Goal: Information Seeking & Learning: Learn about a topic

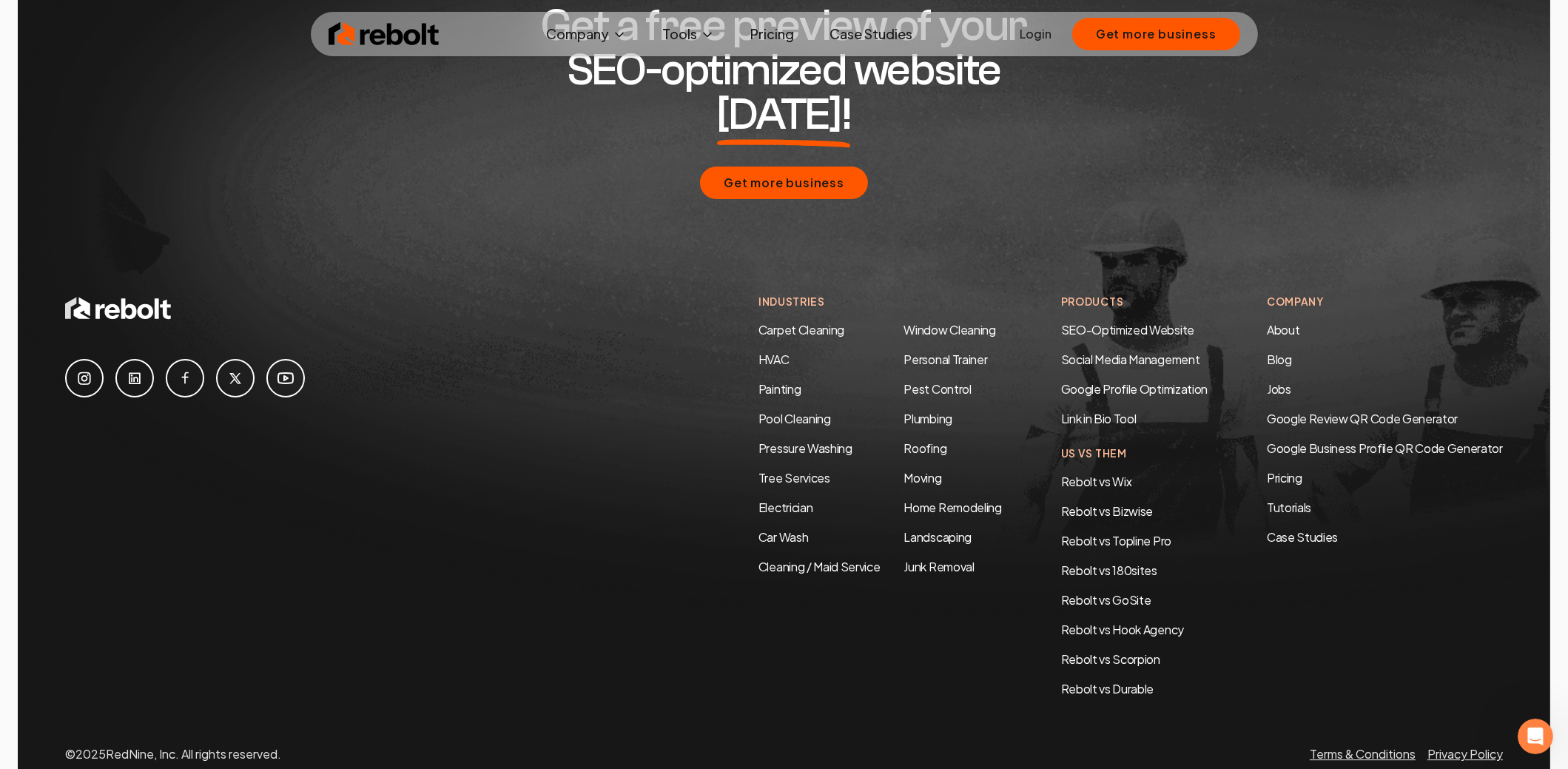
scroll to position [7156, 0]
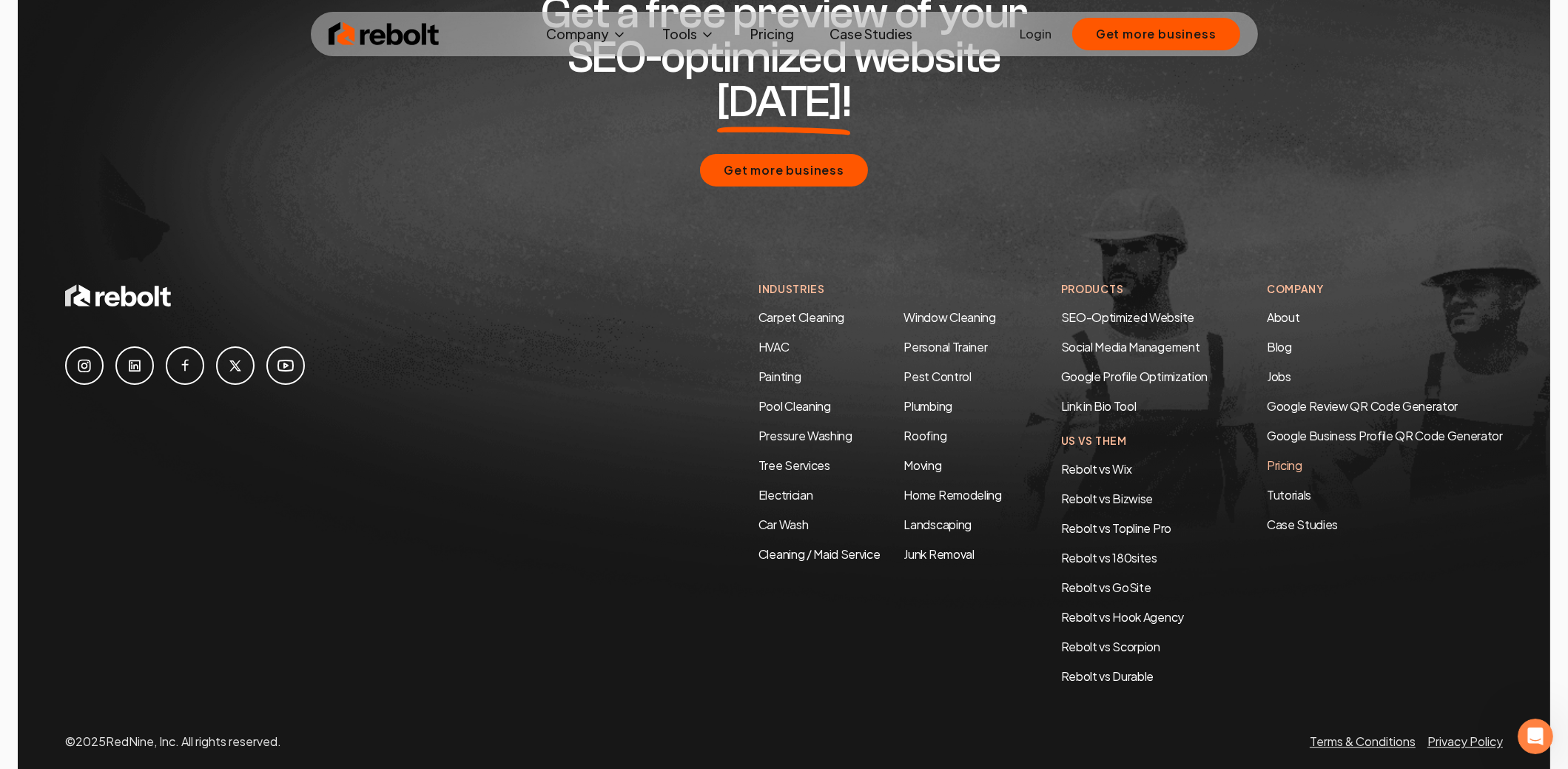
click at [1283, 457] on link "Pricing" at bounding box center [1385, 466] width 236 height 18
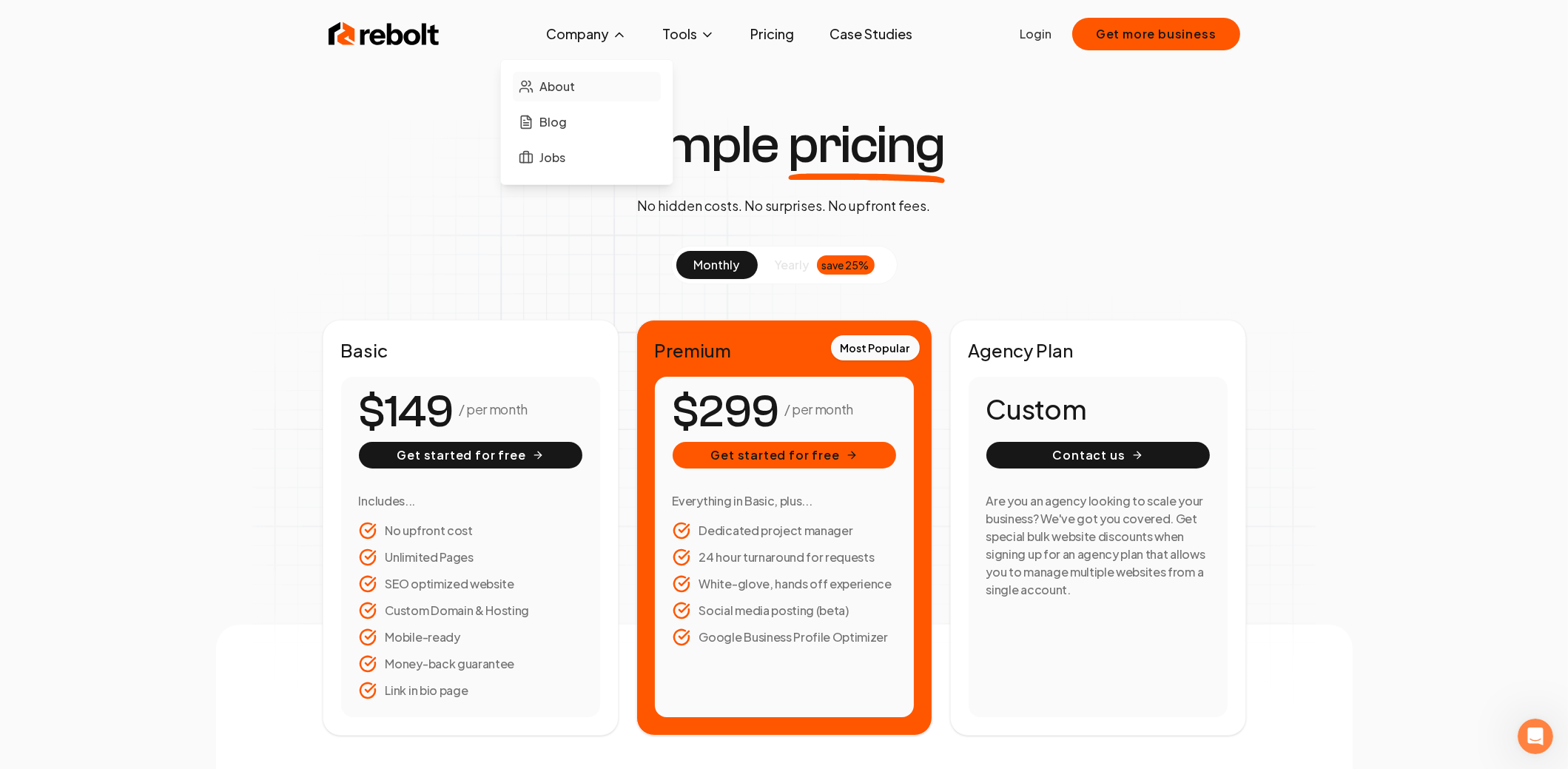
click at [554, 92] on span "About" at bounding box center [557, 86] width 36 height 18
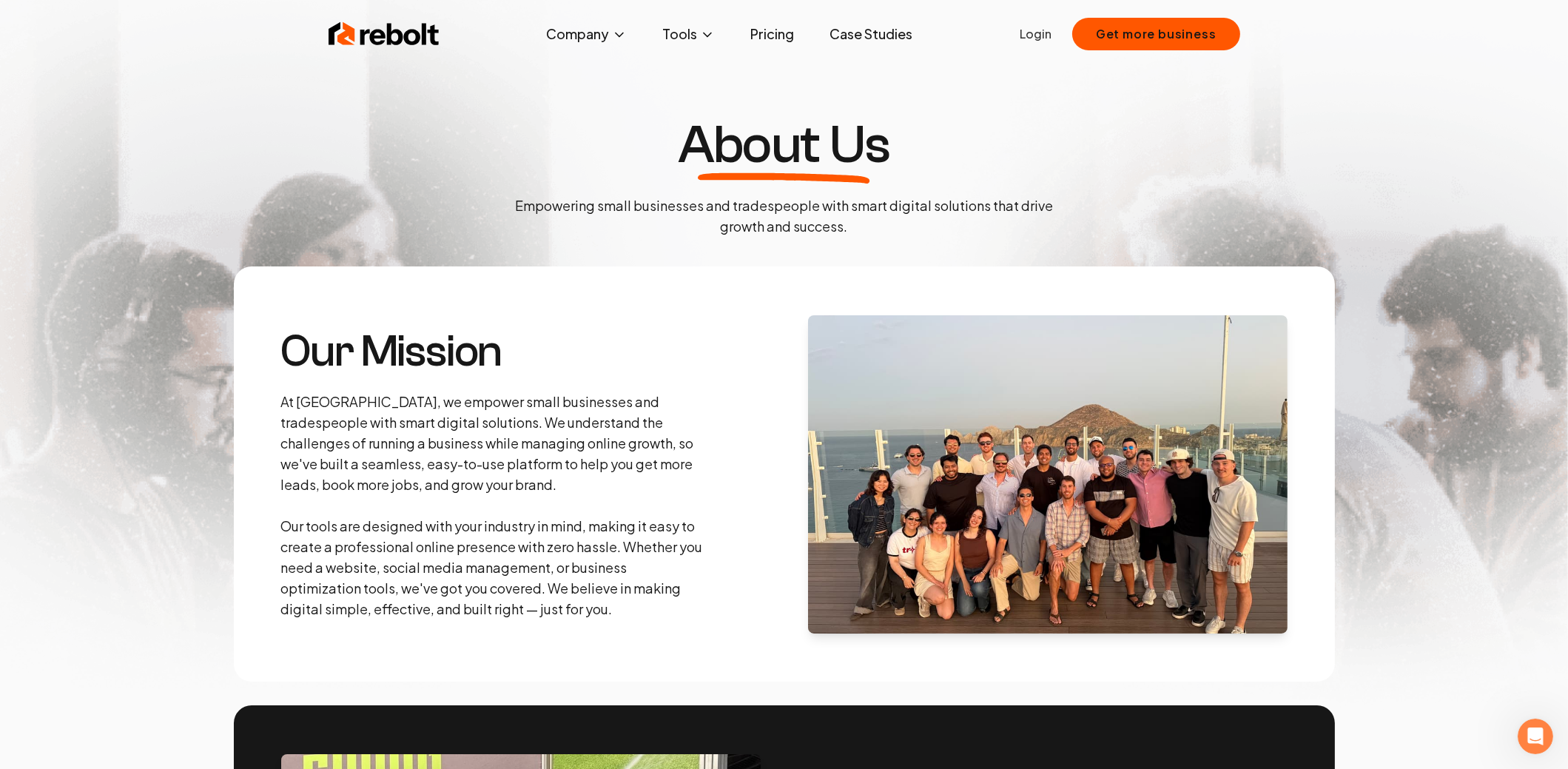
click at [1103, 511] on img at bounding box center [1047, 474] width 479 height 318
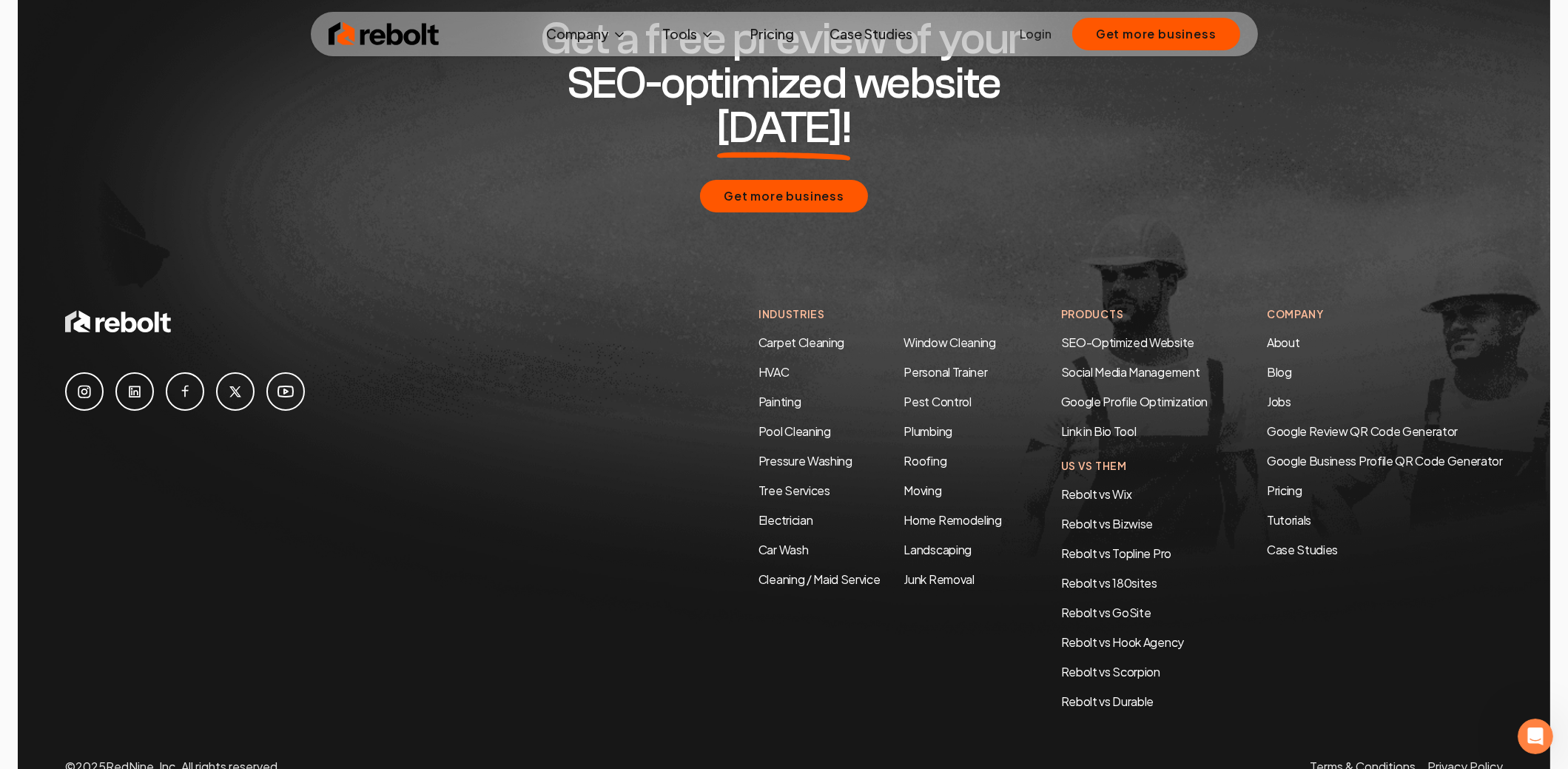
scroll to position [4480, 0]
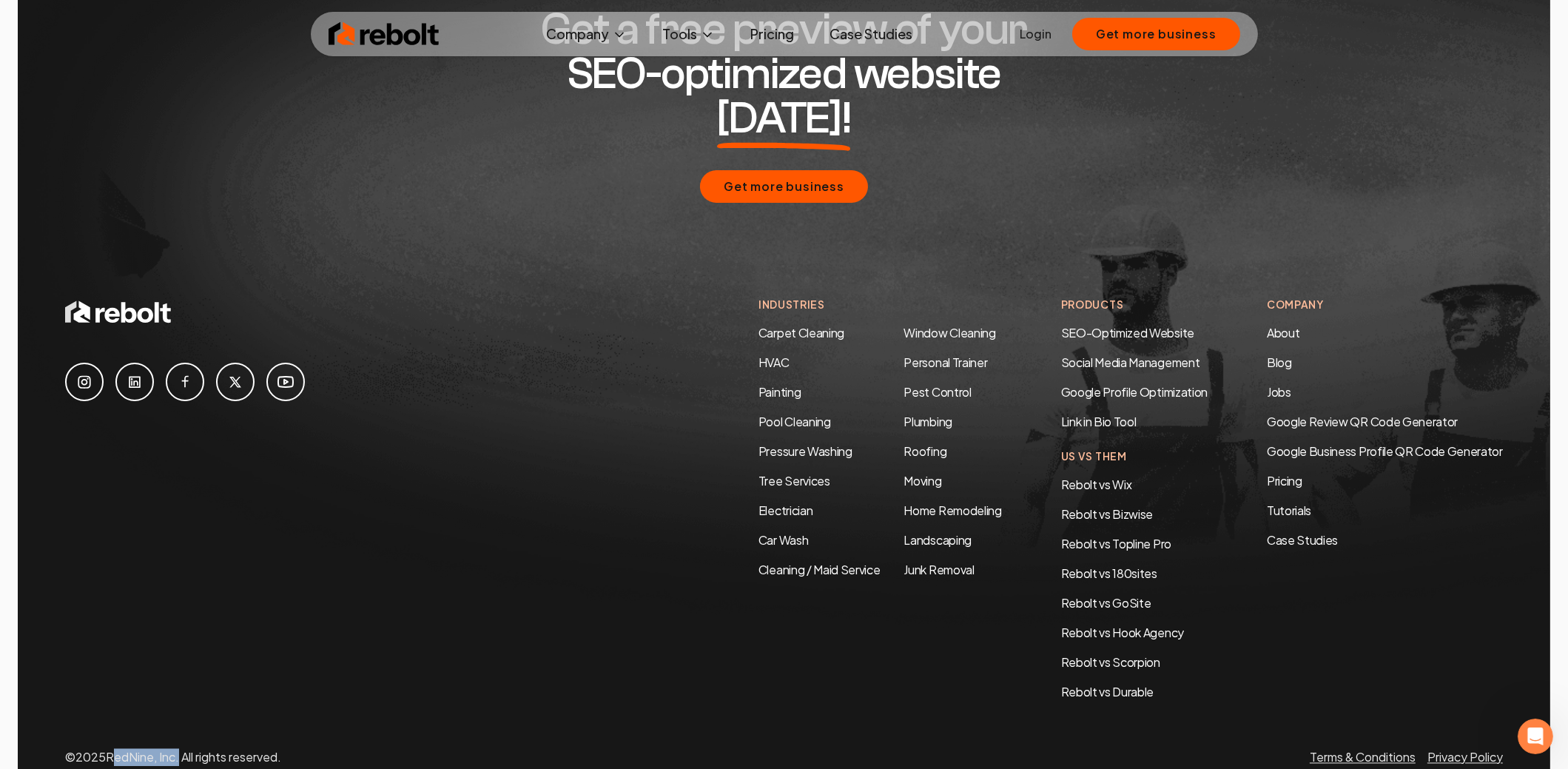
drag, startPoint x: 112, startPoint y: 696, endPoint x: 178, endPoint y: 695, distance: 66.0
click at [178, 749] on p "© 2025 RedNine, Inc. All rights reserved." at bounding box center [173, 758] width 216 height 18
copy p "RedNine, Inc"
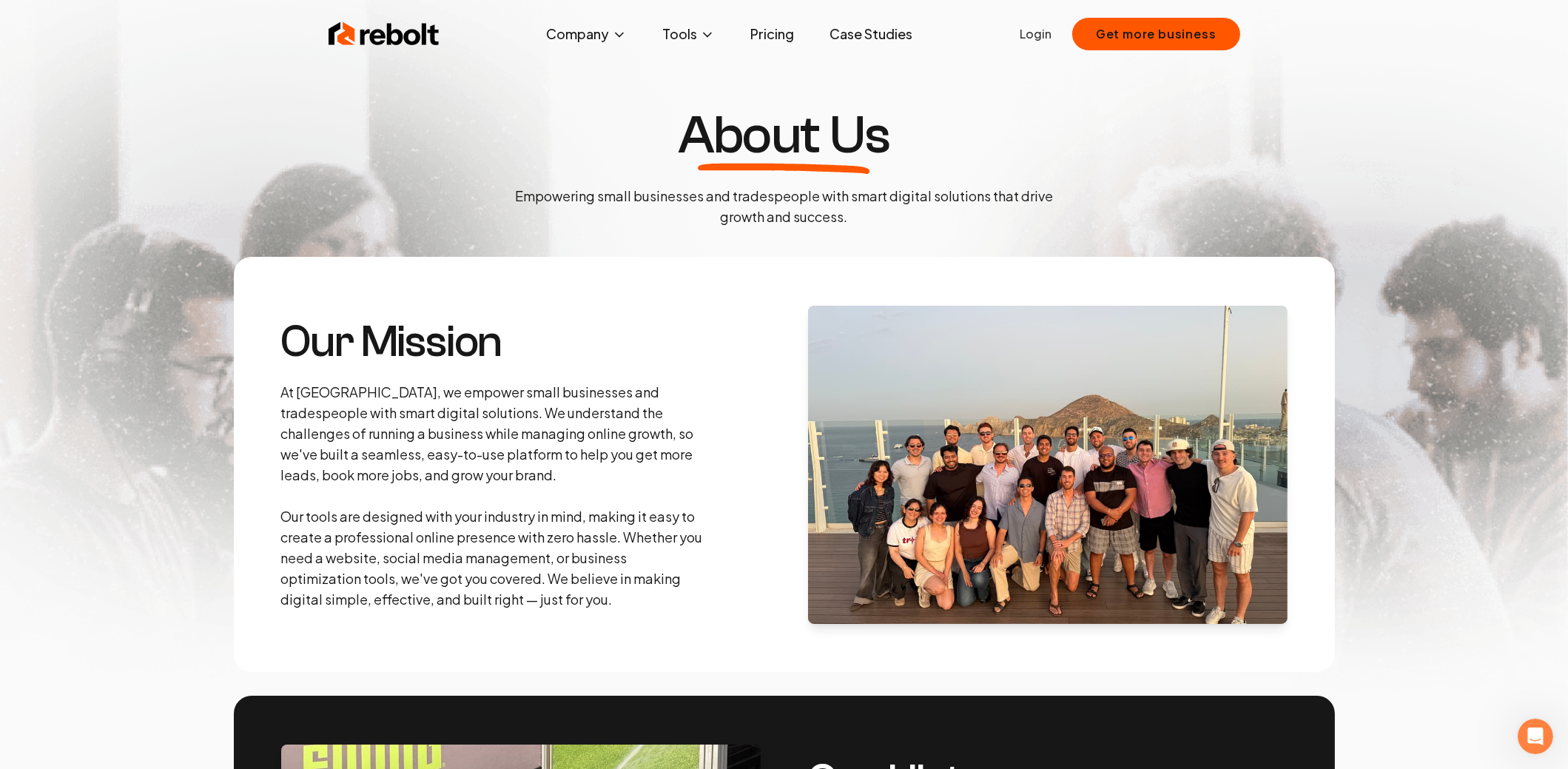
scroll to position [0, 0]
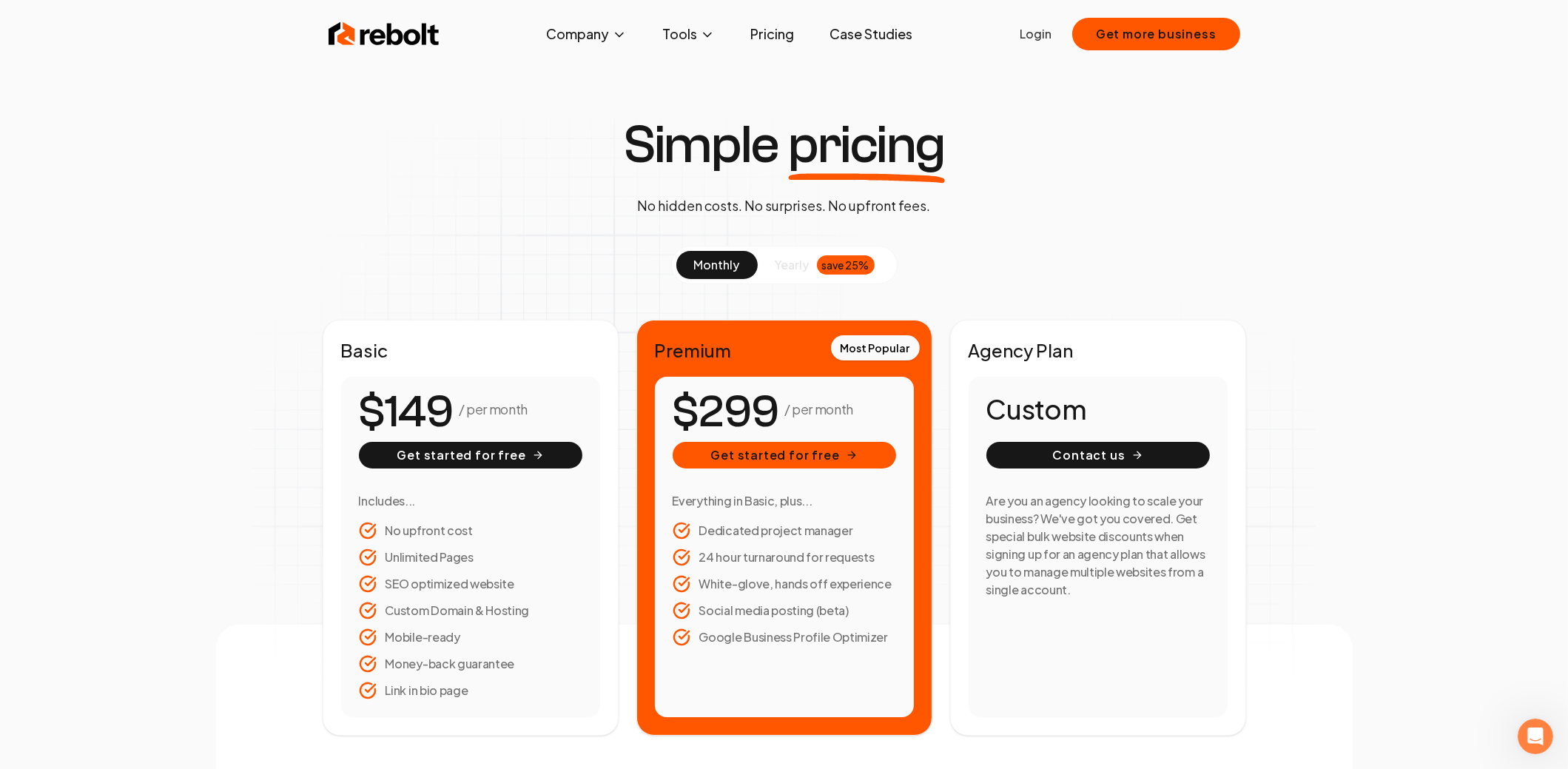
click at [380, 31] on img at bounding box center [384, 34] width 111 height 30
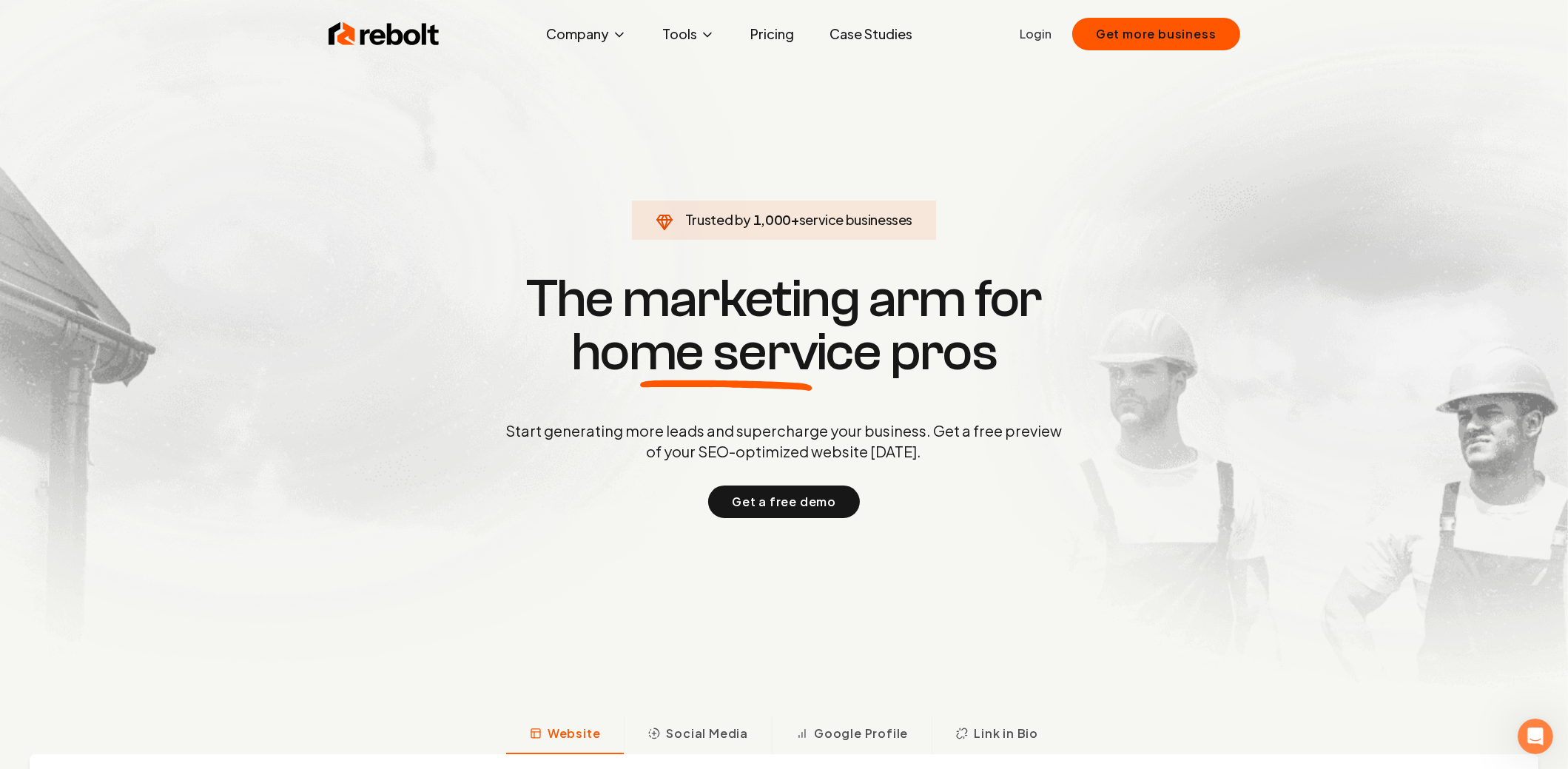
click at [778, 30] on link "Pricing" at bounding box center [772, 34] width 67 height 30
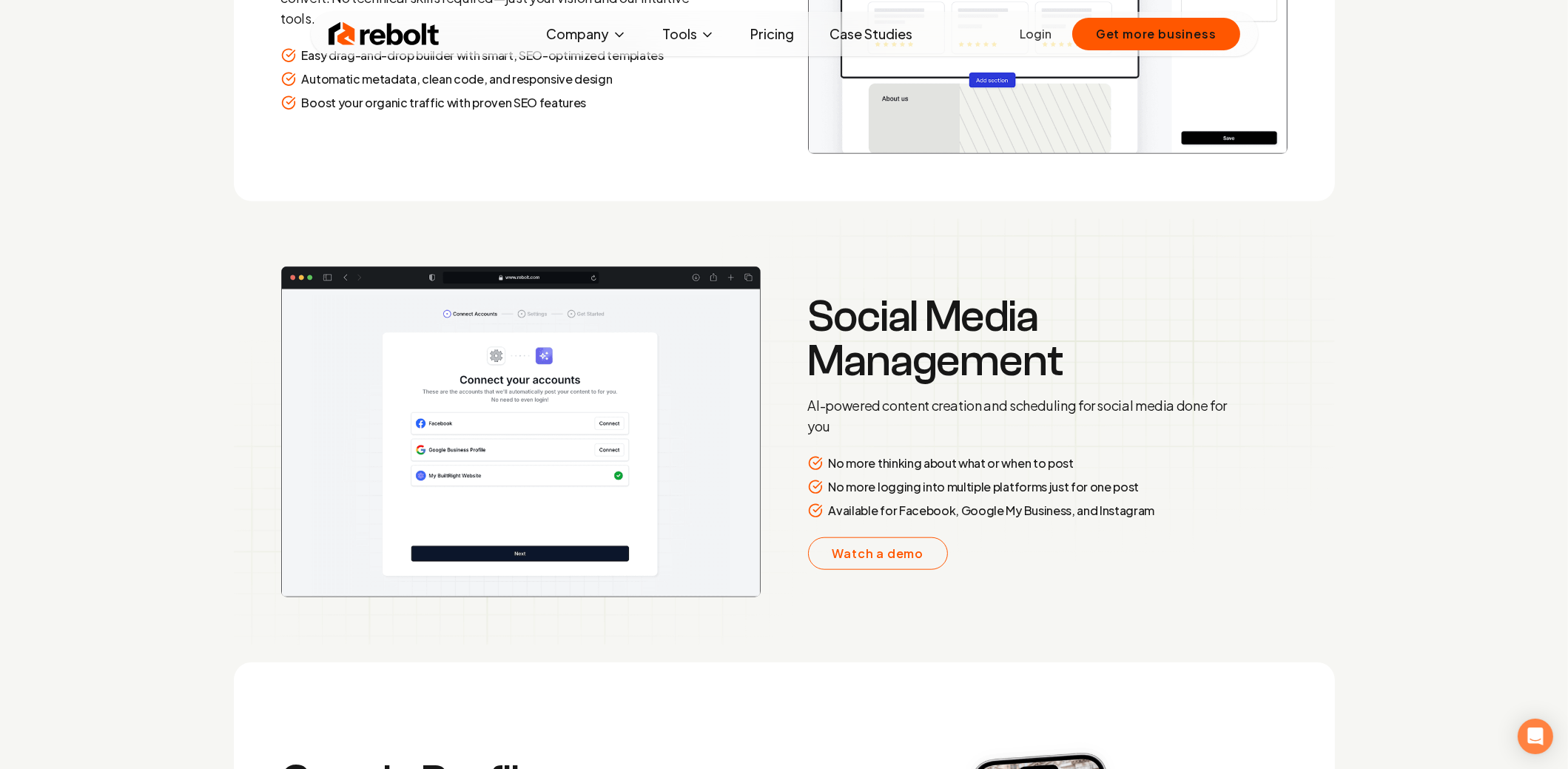
scroll to position [2695, 0]
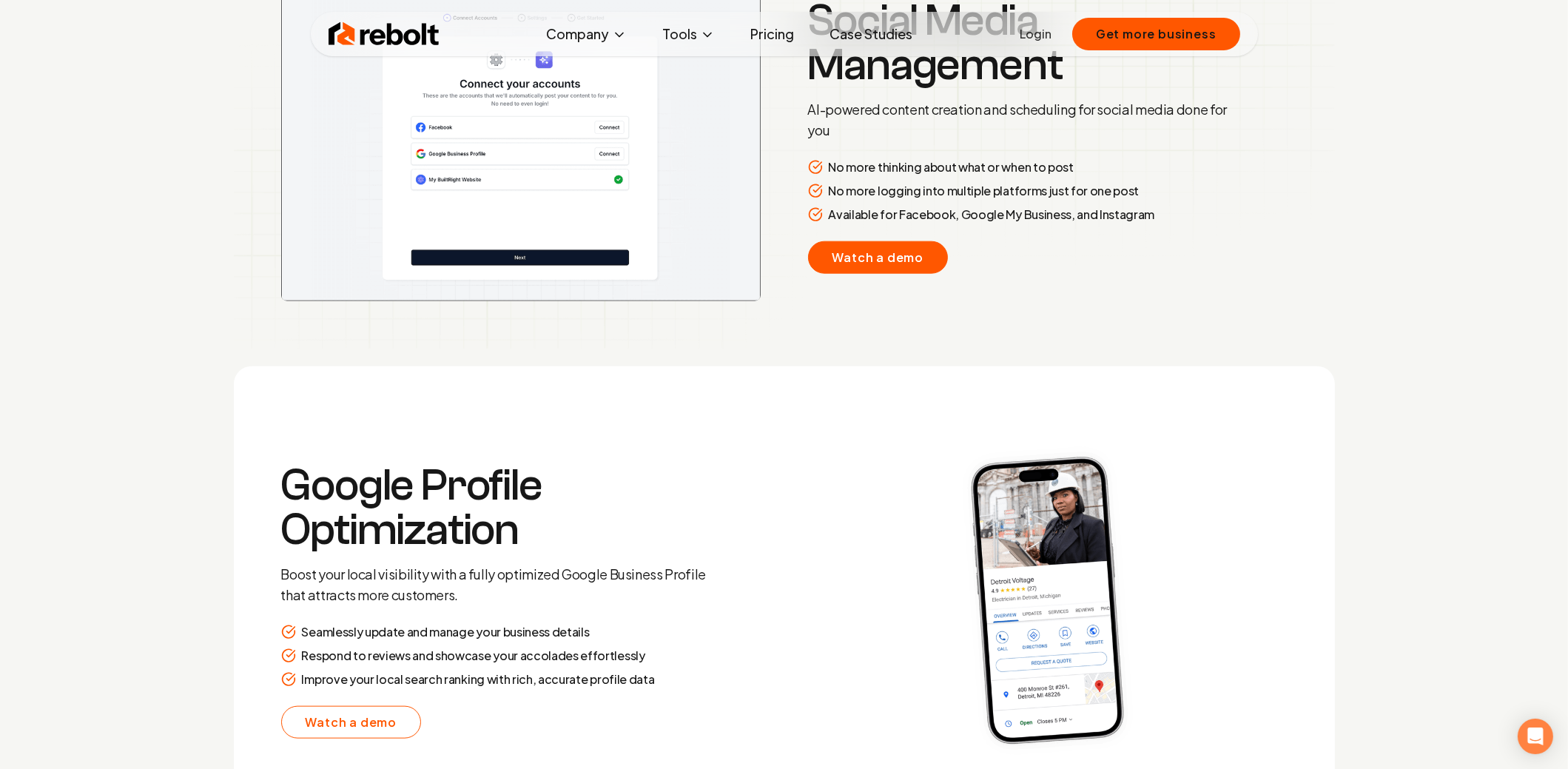
click at [873, 246] on link "Watch a demo" at bounding box center [878, 258] width 140 height 33
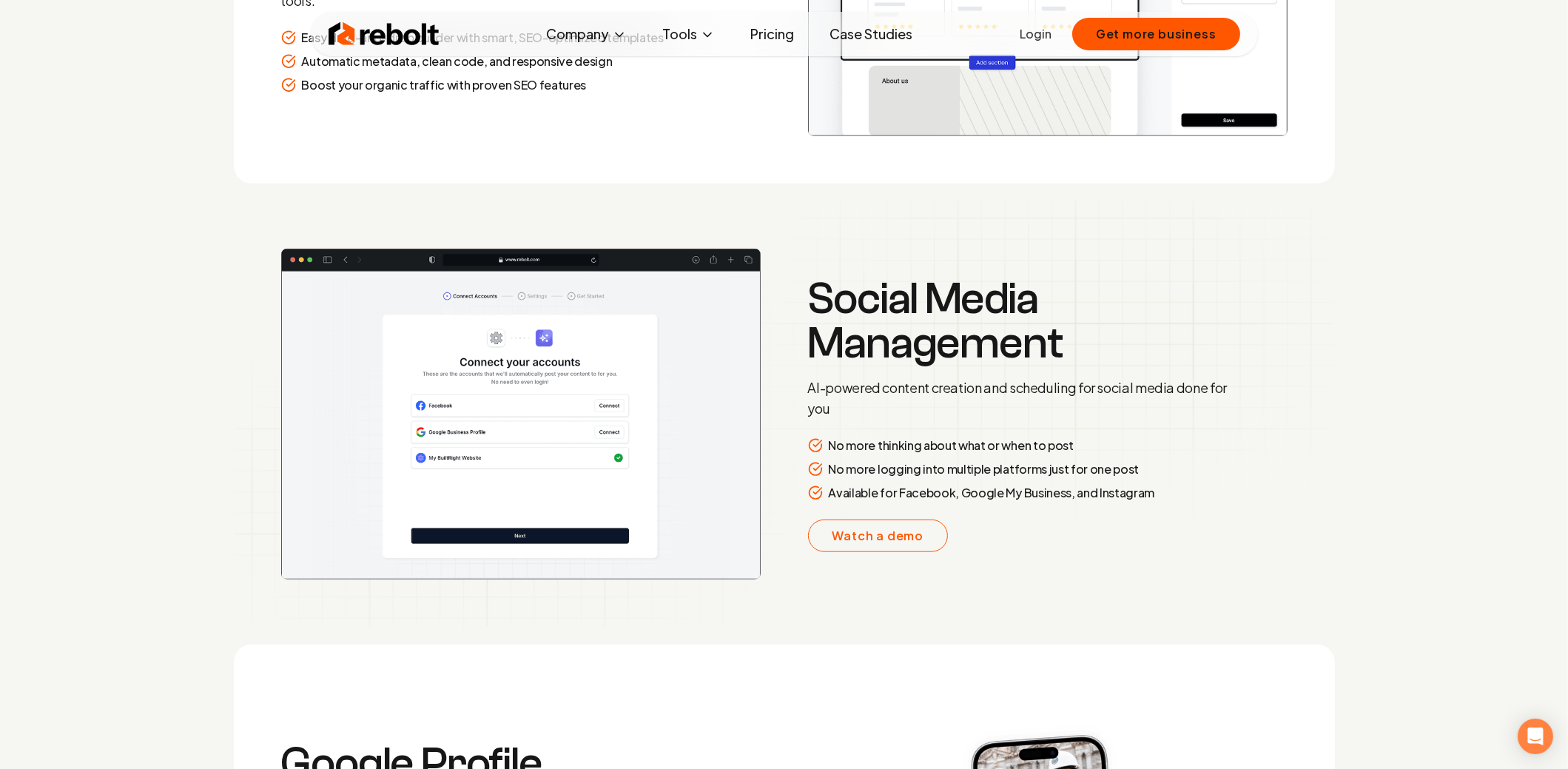
scroll to position [2399, 0]
